Goal: Obtain resource: Obtain resource

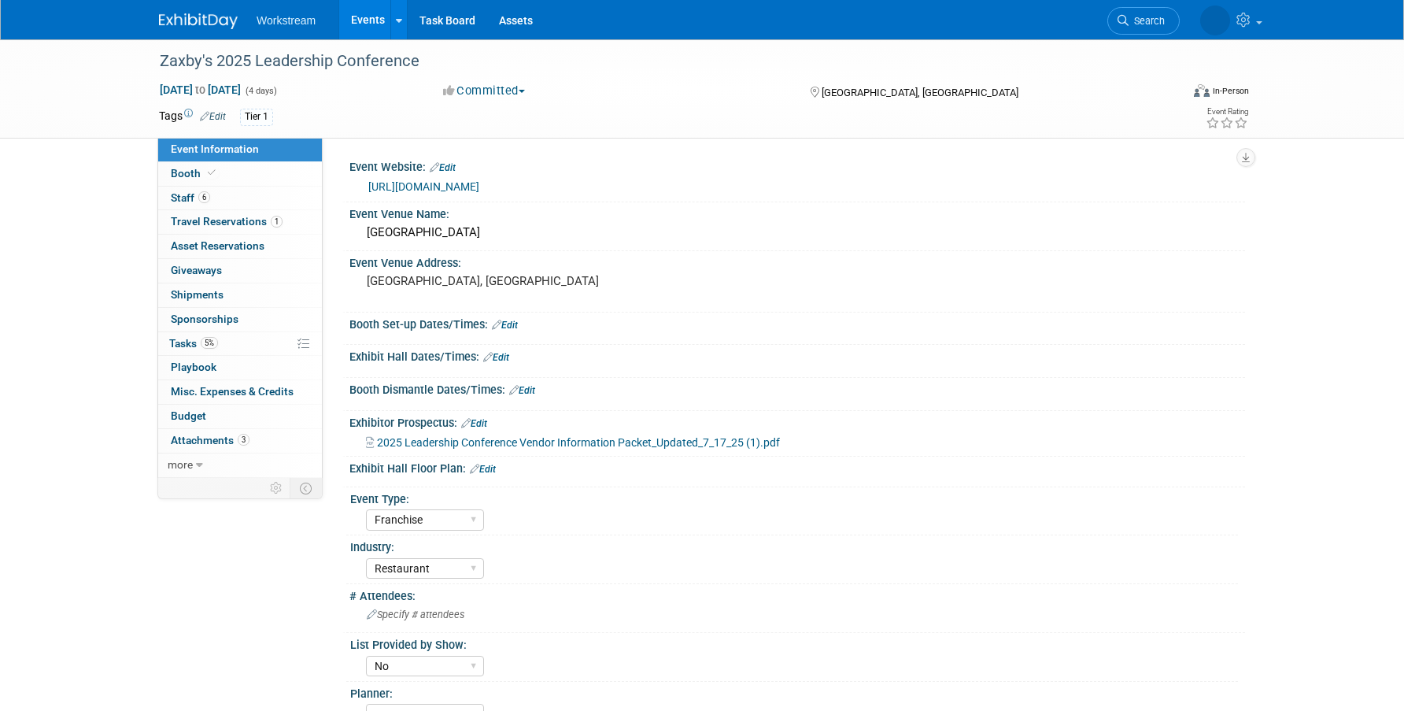
select select "Franchise"
select select "Restaurant"
select select "No"
click at [566, 444] on span "2025 Leadership Conference Vendor Information Packet_Updated_7_17_25 (1).pdf" at bounding box center [578, 442] width 403 height 13
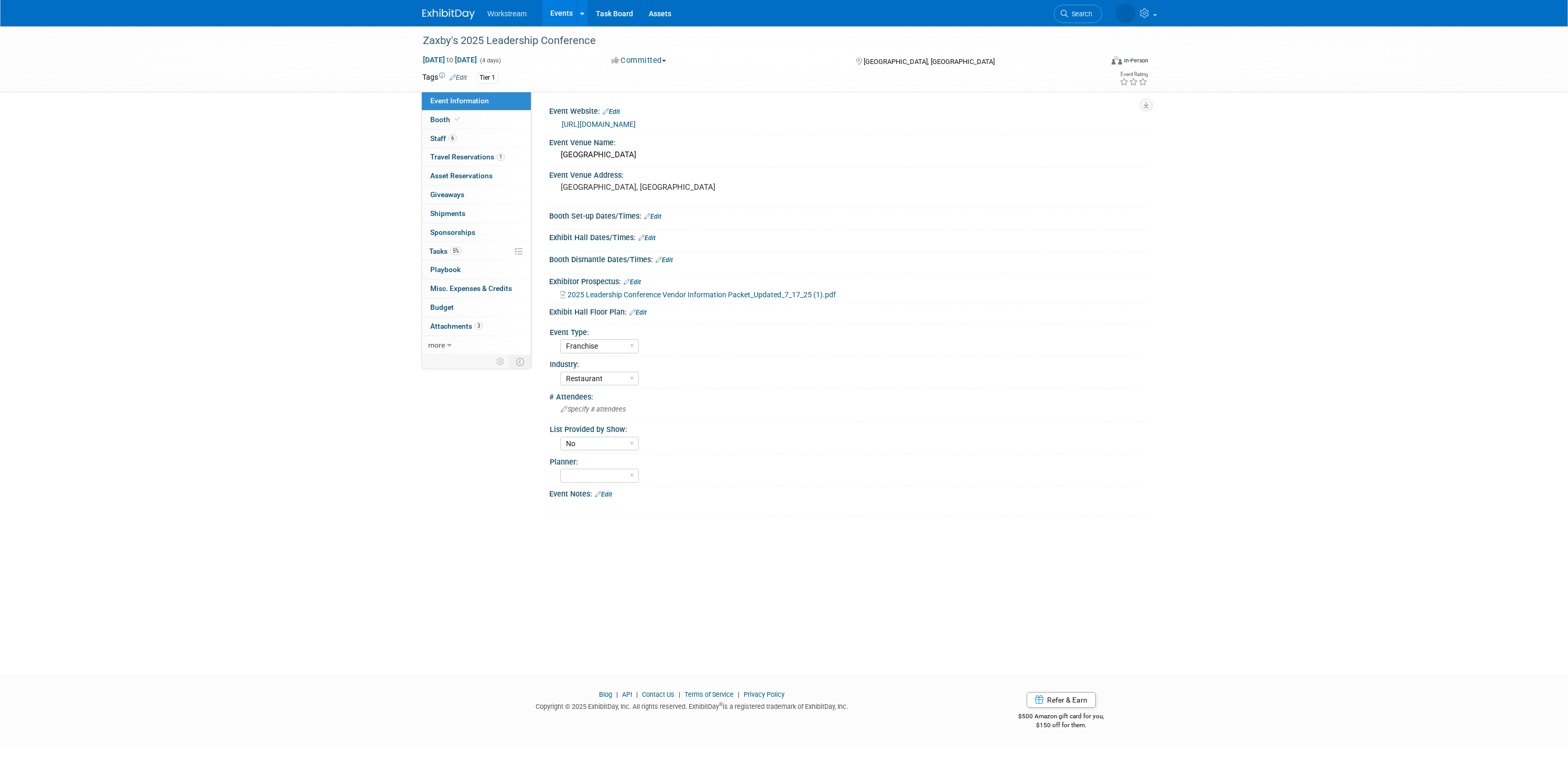
select select "Franchise"
select select "Restaurant"
select select "No"
click at [630, 123] on link "[URL][DOMAIN_NAME]" at bounding box center [598, 124] width 74 height 9
click at [728, 298] on span "2025 Leadership Conference Vendor Information Packet_Updated_7_17_25 (1).pdf" at bounding box center [701, 294] width 268 height 9
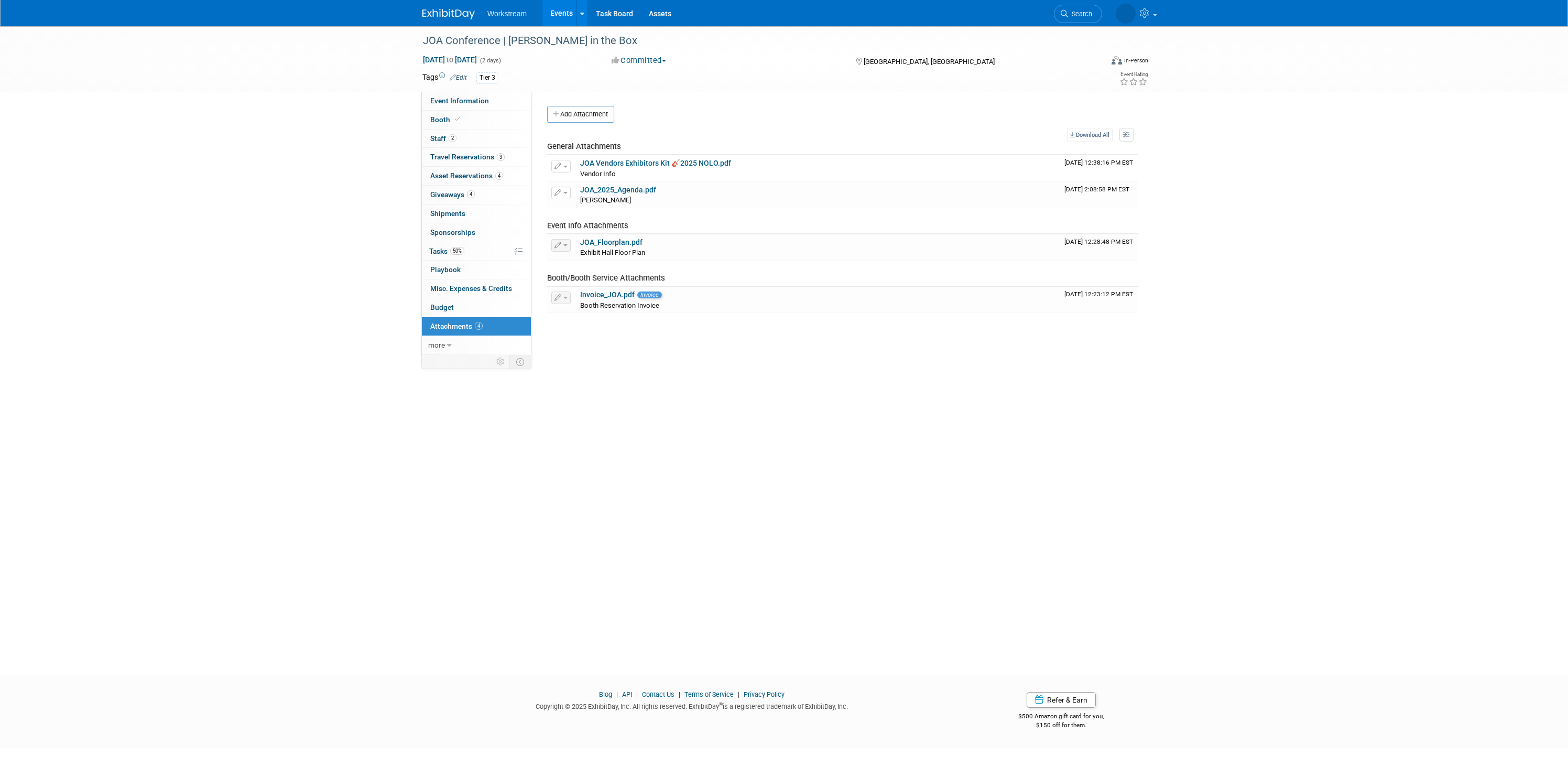
click at [316, 210] on div "JOA Conference | [PERSON_NAME] in the Box [DATE] to [DATE] (2 days) [DATE] to […" at bounding box center [784, 340] width 1568 height 629
